Goal: Task Accomplishment & Management: Manage account settings

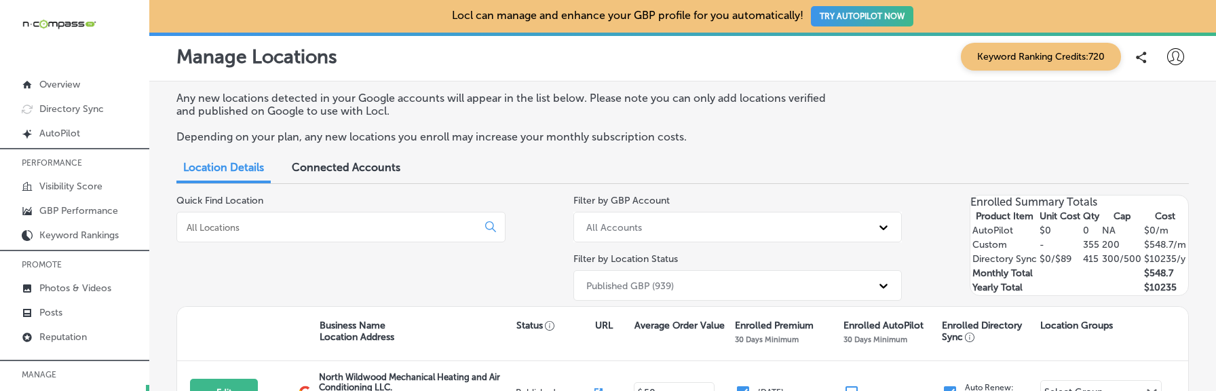
click at [1182, 62] on icon at bounding box center [1175, 56] width 17 height 17
click at [1134, 172] on p "Log Out" at bounding box center [1146, 175] width 41 height 16
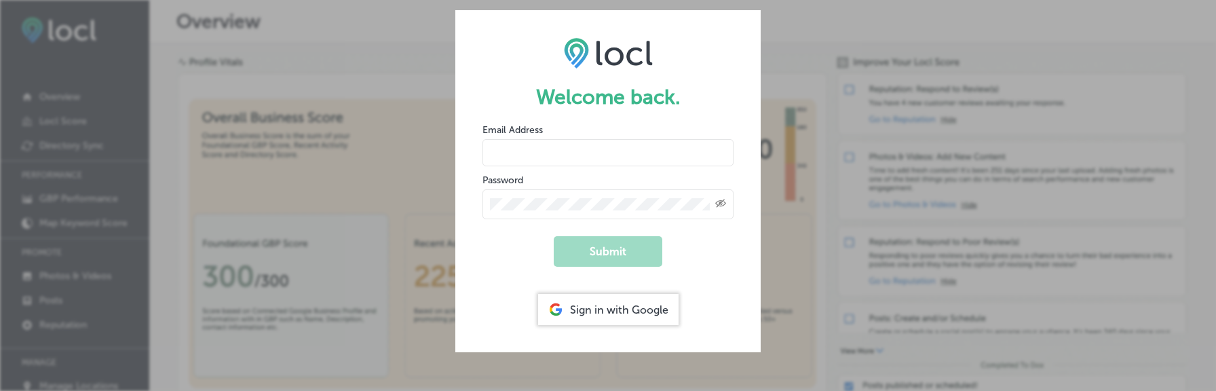
type input "[EMAIL_ADDRESS][DOMAIN_NAME]"
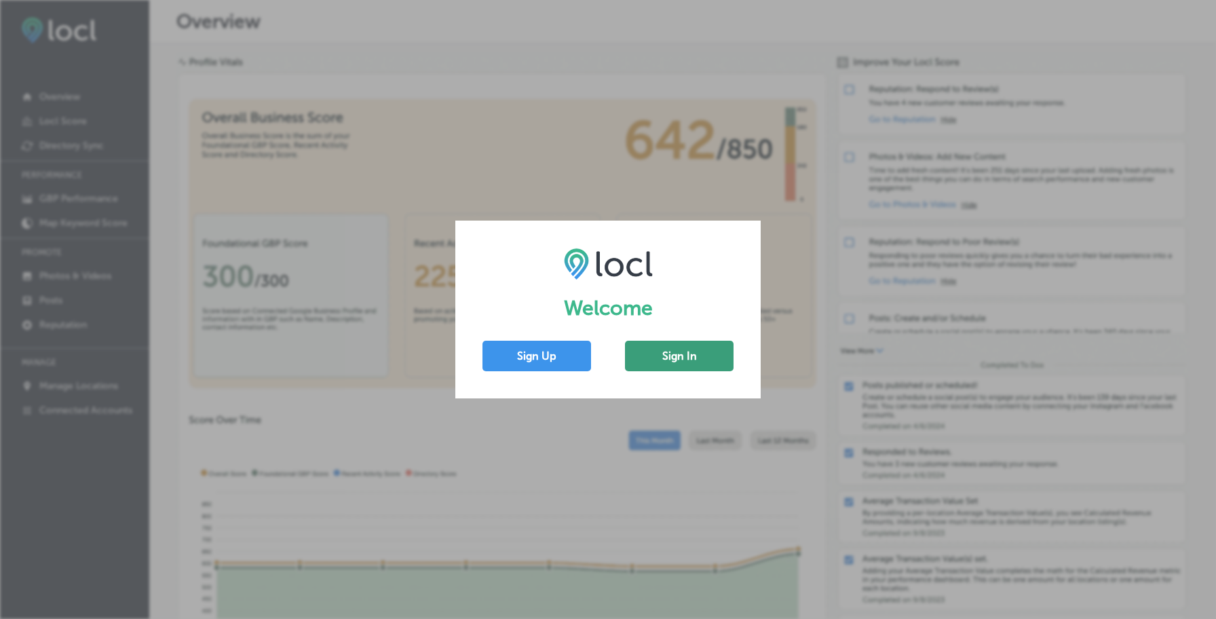
click at [662, 354] on button "Sign In" at bounding box center [679, 356] width 109 height 31
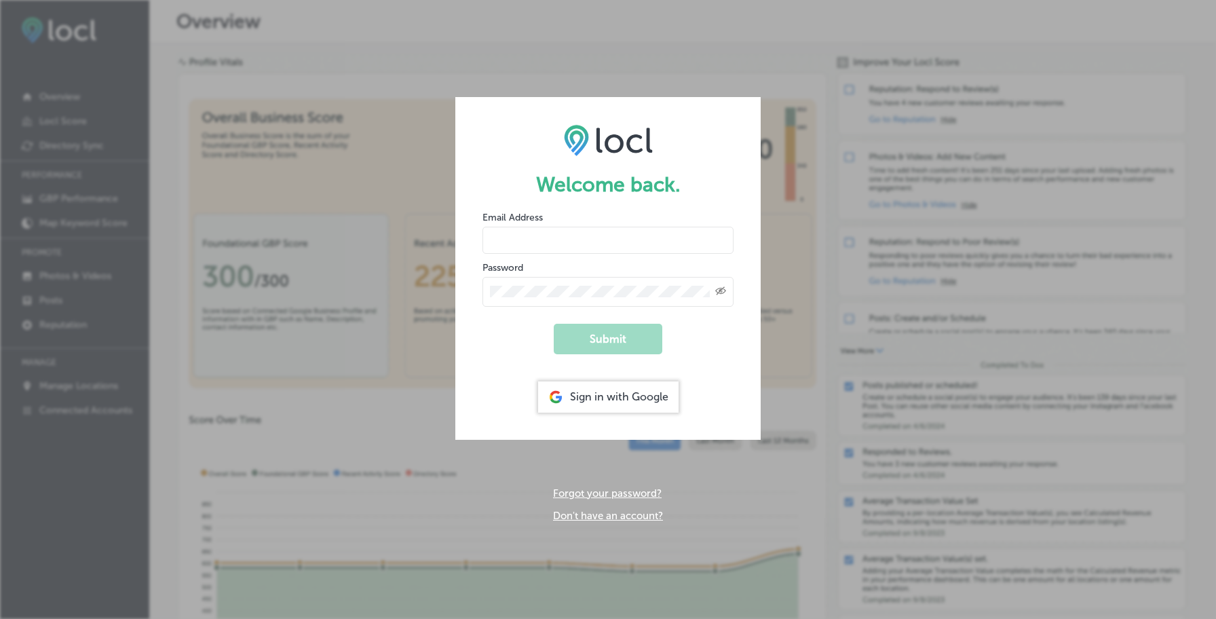
type input "[EMAIL_ADDRESS][DOMAIN_NAME]"
click at [588, 351] on button "Submit" at bounding box center [608, 339] width 109 height 31
